Goal: Check status: Check status

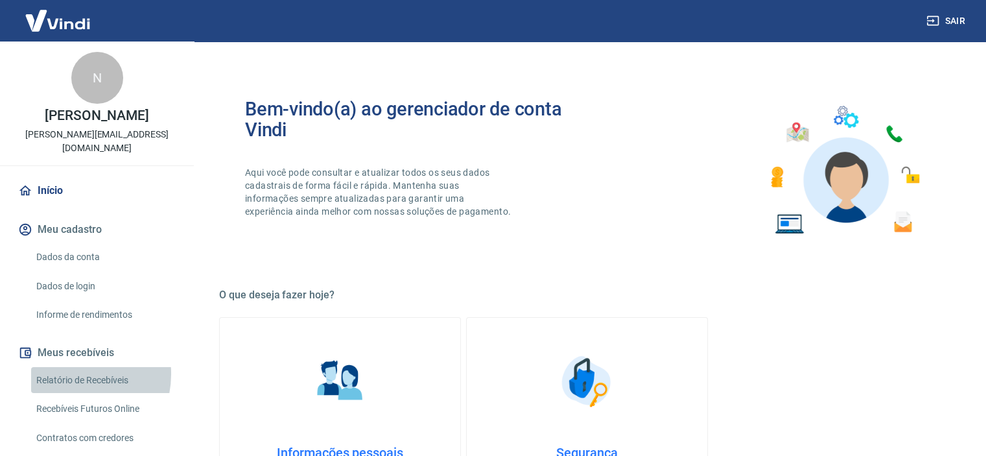
click at [72, 367] on link "Relatório de Recebíveis" at bounding box center [104, 380] width 147 height 27
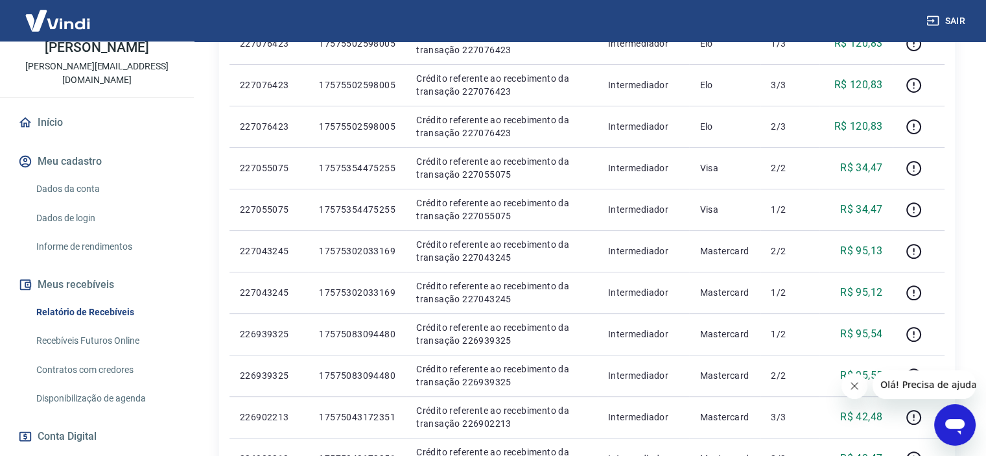
scroll to position [130, 0]
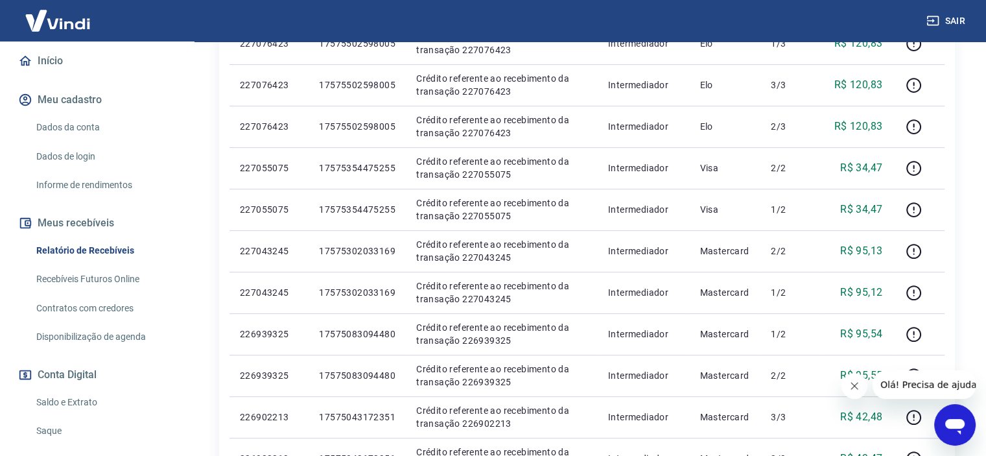
click at [80, 389] on link "Saldo e Extrato" at bounding box center [104, 402] width 147 height 27
